Goal: Browse casually: Explore the website without a specific task or goal

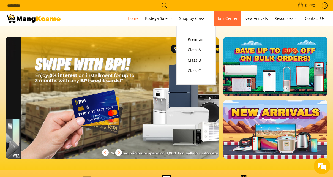
scroll to position [0, 427]
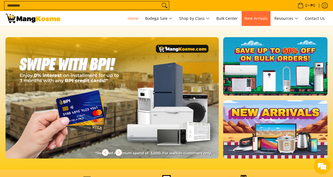
click at [253, 21] on link "New Arrivals" at bounding box center [256, 18] width 29 height 15
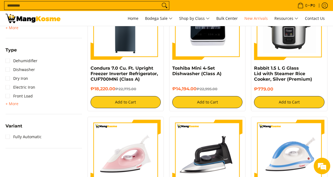
scroll to position [523, 0]
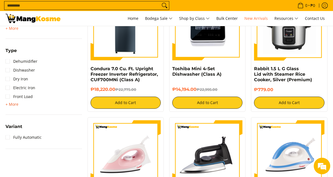
click at [11, 105] on span "+ More" at bounding box center [12, 104] width 13 height 4
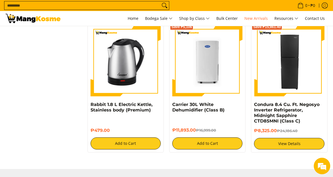
scroll to position [854, 0]
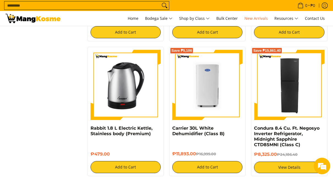
click at [37, 8] on input "Search..." at bounding box center [82, 5] width 156 height 8
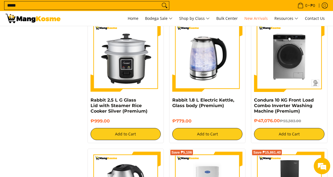
scroll to position [751, 0]
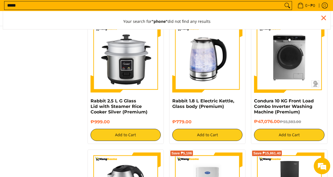
type input "*****"
click at [283, 1] on button "Search" at bounding box center [287, 5] width 9 height 8
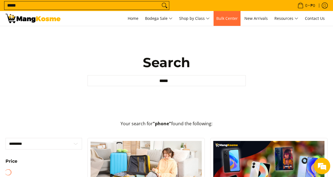
click at [233, 19] on span "Bulk Center" at bounding box center [226, 18] width 21 height 5
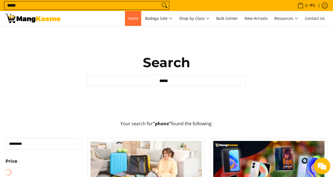
click at [132, 19] on span "Home" at bounding box center [133, 18] width 11 height 5
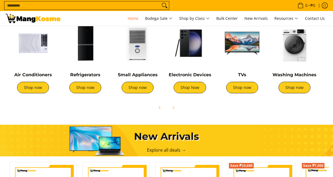
scroll to position [222, 0]
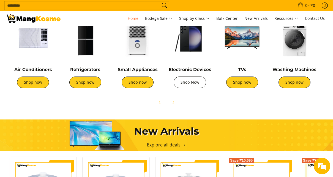
click at [183, 82] on link "Shop Now" at bounding box center [190, 83] width 32 height 12
